Goal: Find specific page/section: Find specific page/section

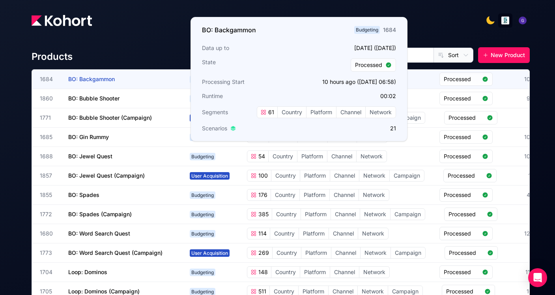
click at [78, 82] on span "BO: Backgammon" at bounding box center [91, 79] width 47 height 7
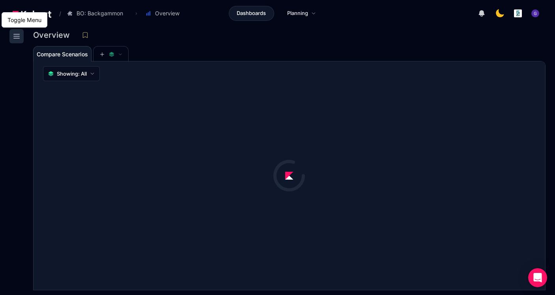
click at [17, 36] on icon at bounding box center [17, 36] width 6 height 4
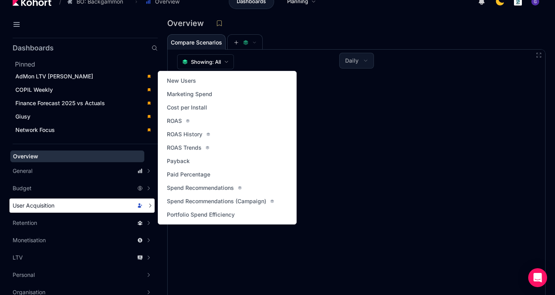
scroll to position [18, 0]
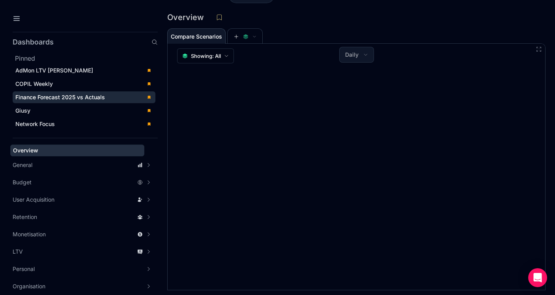
click at [65, 98] on span "Finance Forecast 2025 vs Actuals" at bounding box center [60, 97] width 90 height 7
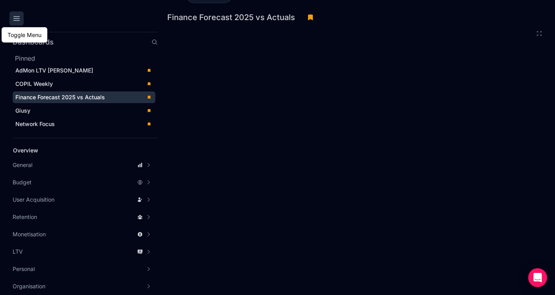
click at [15, 17] on icon at bounding box center [17, 19] width 6 height 4
